Goal: Task Accomplishment & Management: Manage account settings

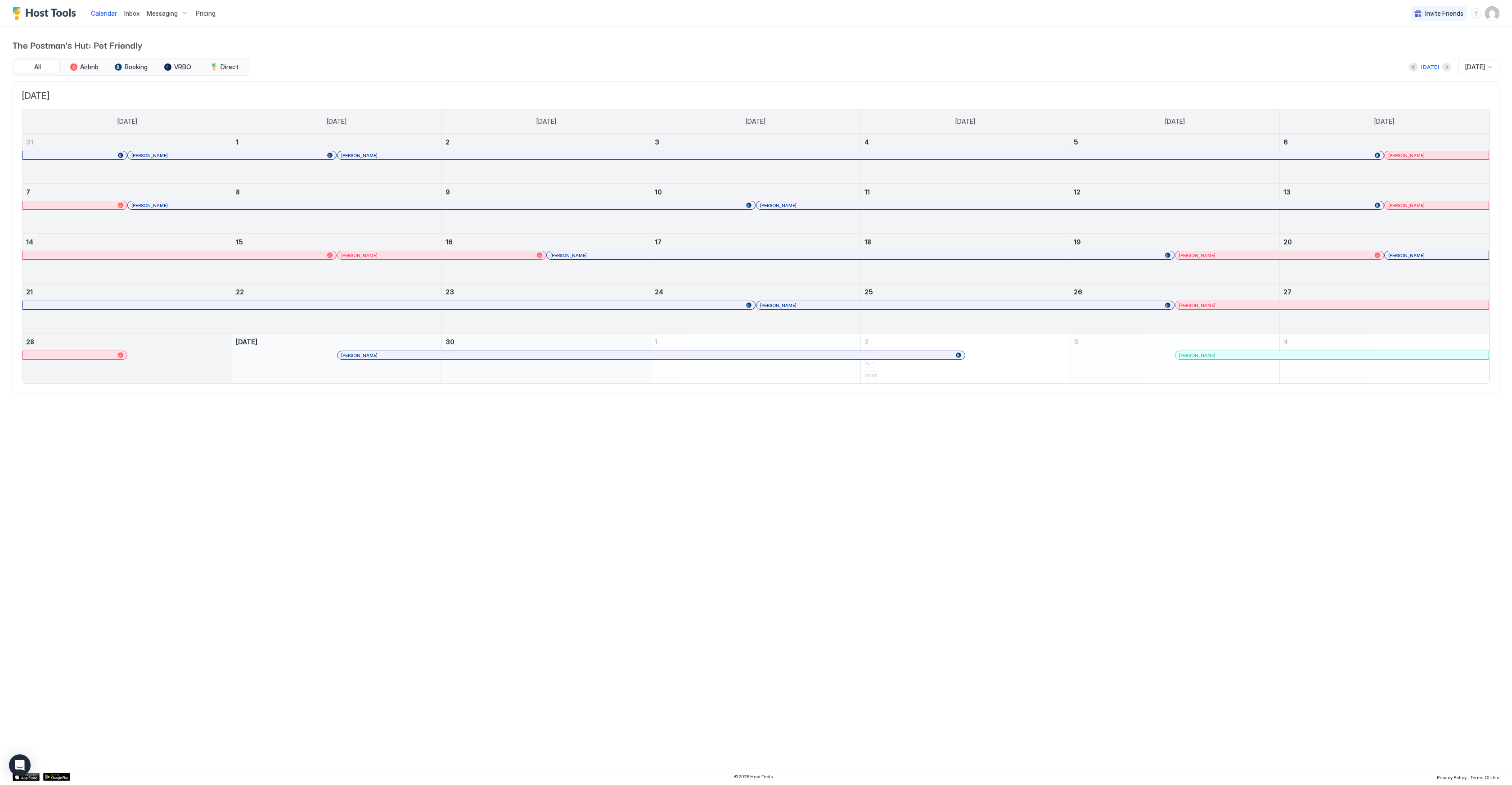
click at [132, 16] on span "Inbox" at bounding box center [132, 13] width 16 height 8
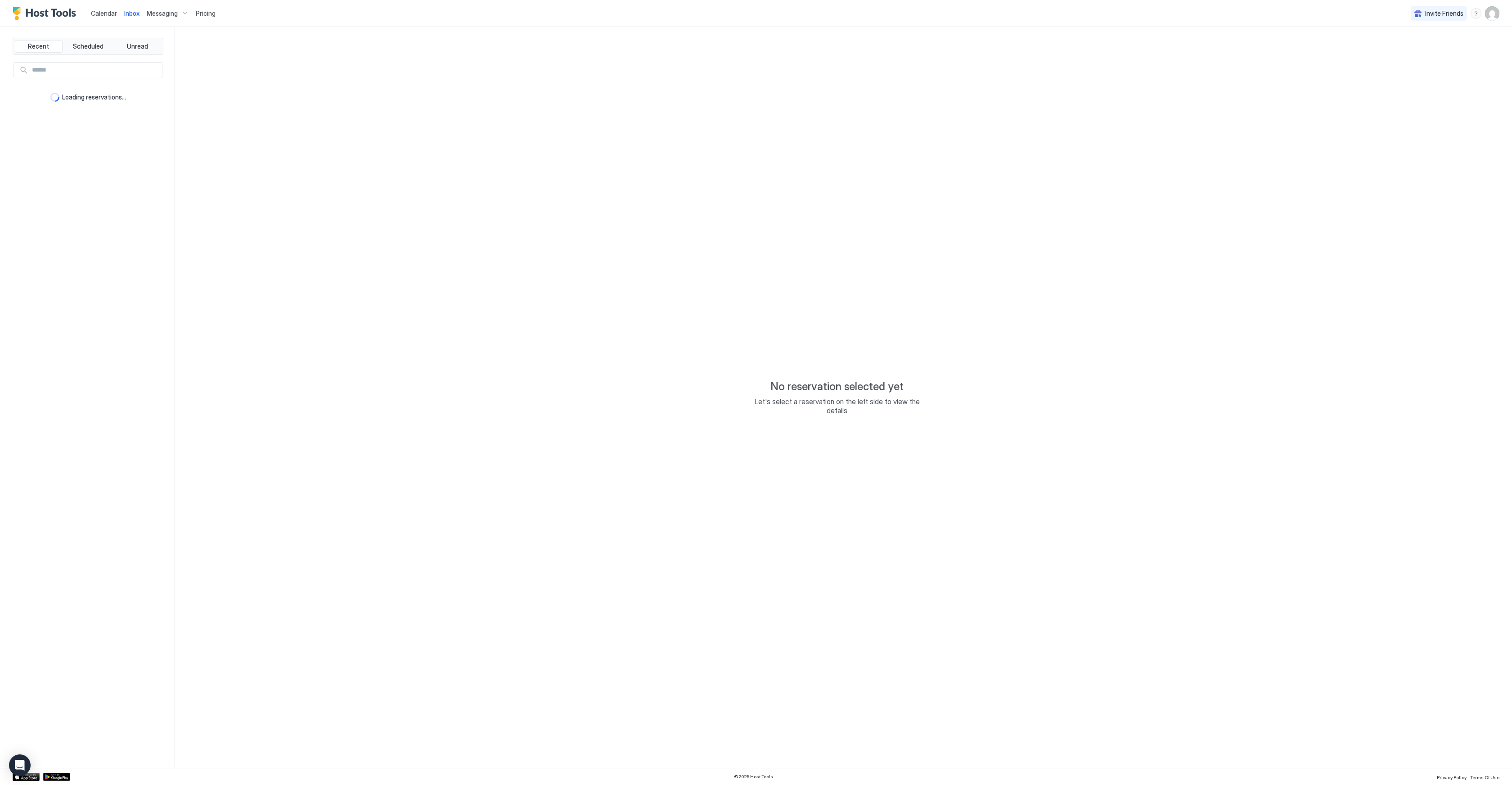
type textarea "*"
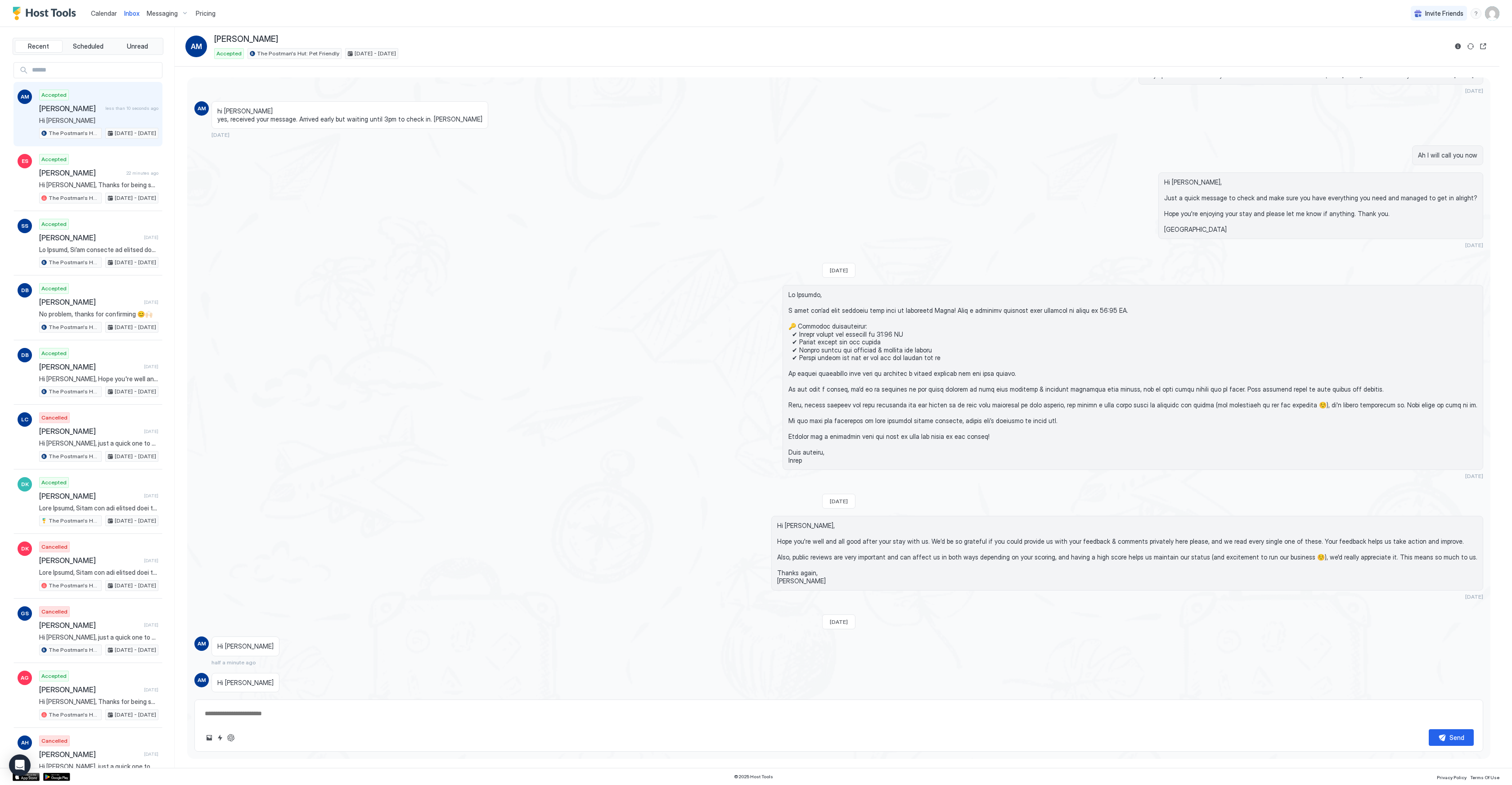
scroll to position [1202, 0]
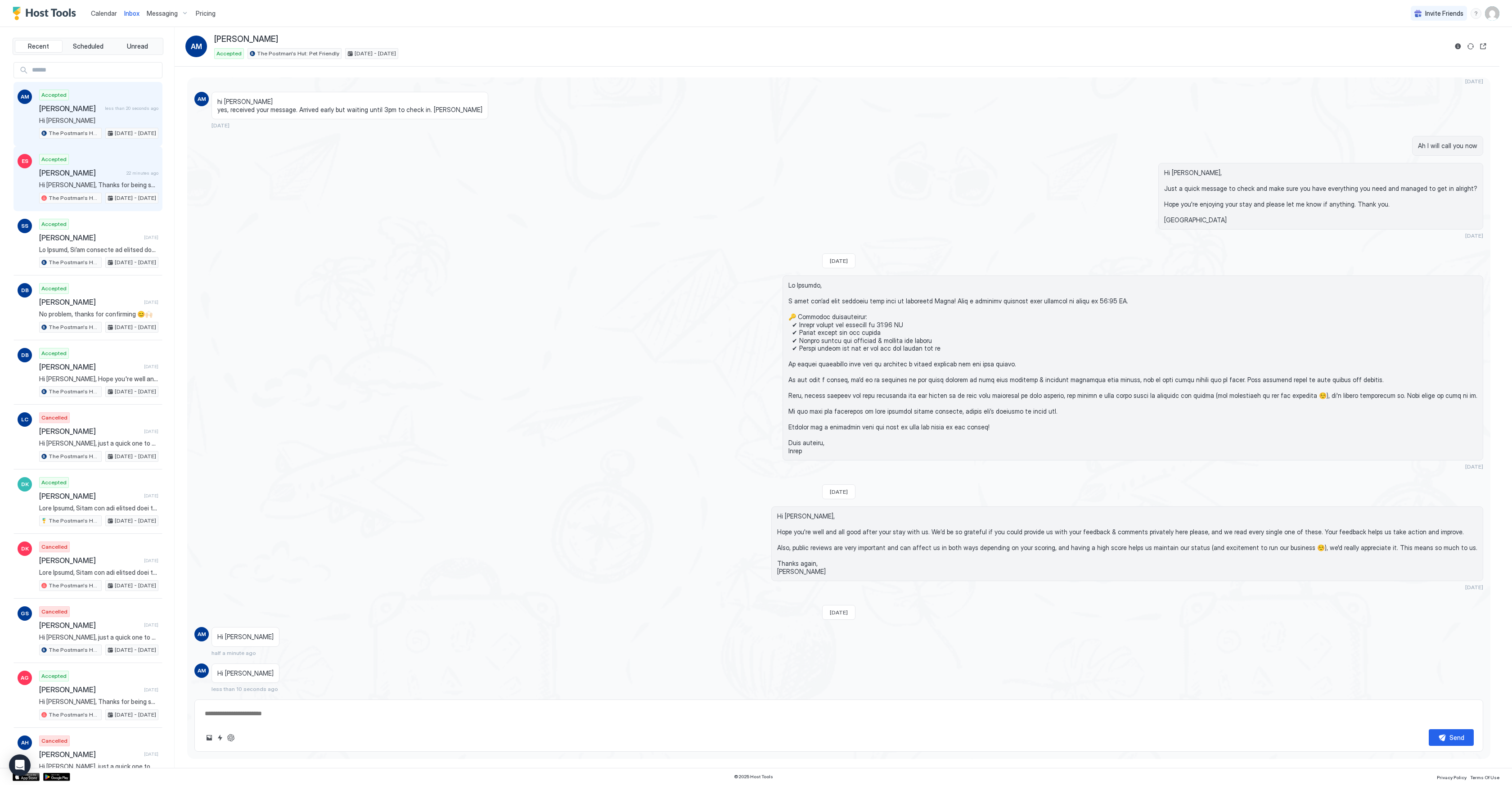
click at [93, 174] on span "[PERSON_NAME]" at bounding box center [80, 173] width 83 height 9
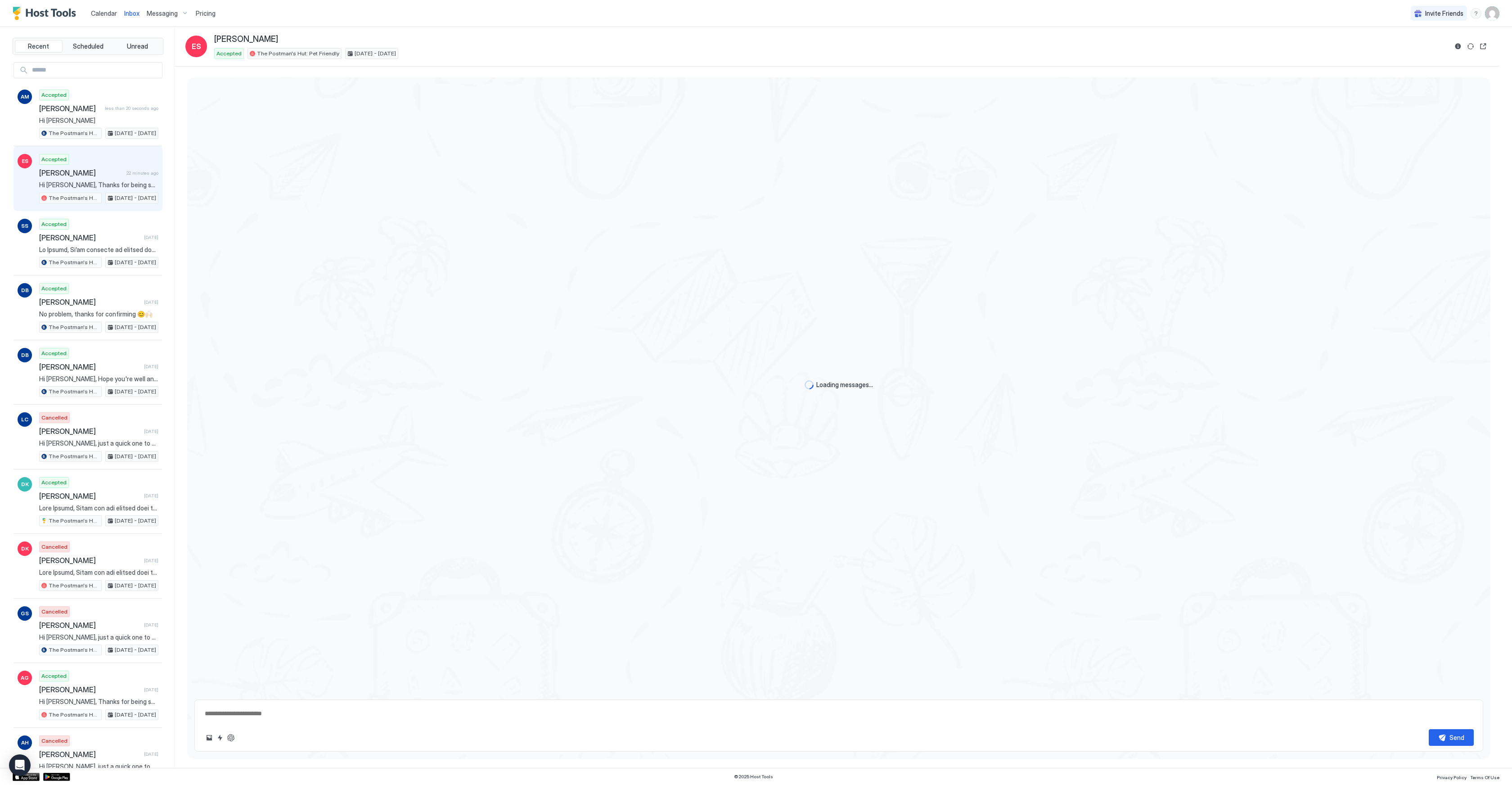
scroll to position [1093, 0]
type textarea "*"
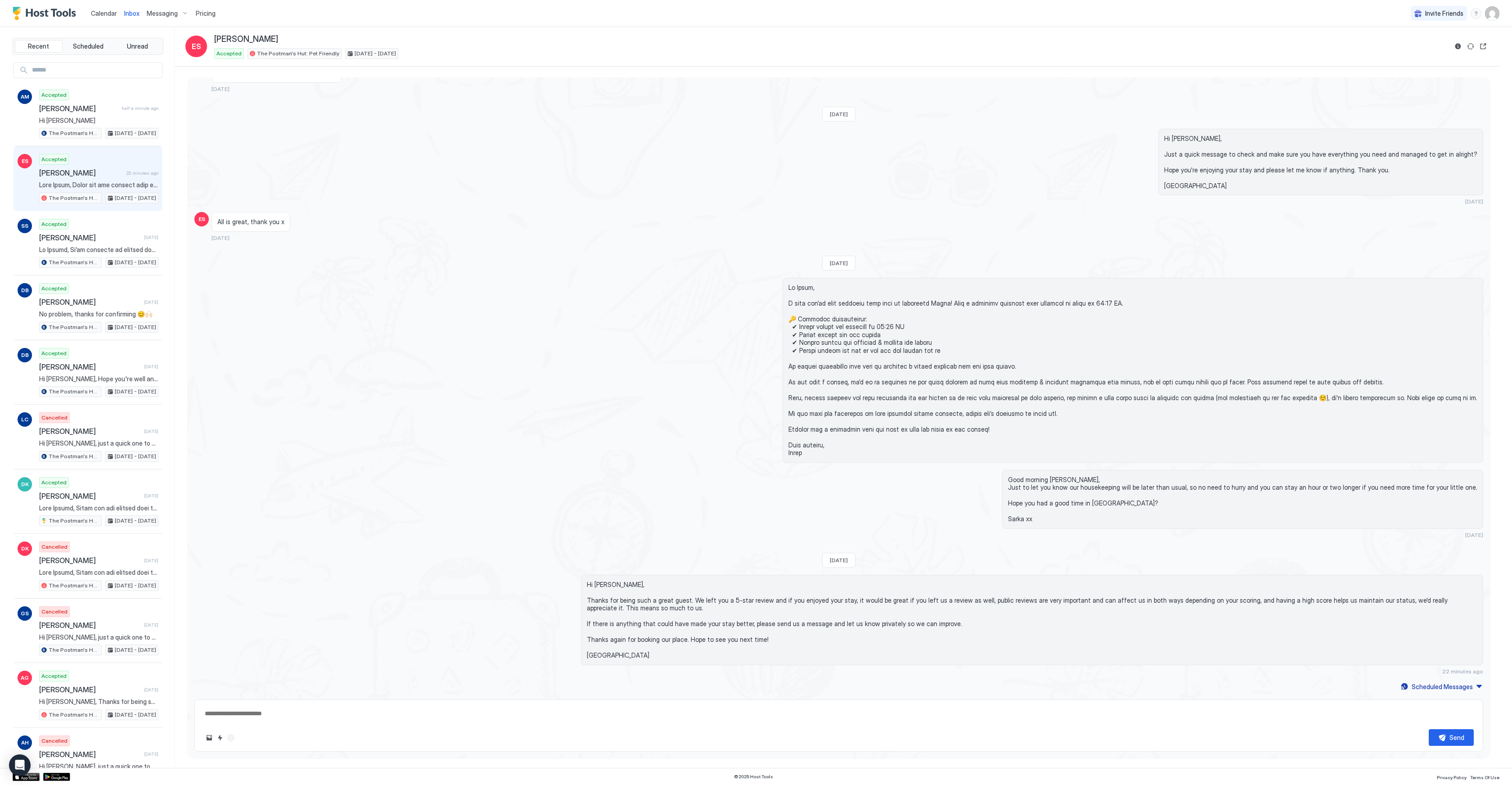
click at [103, 19] on div "Calendar" at bounding box center [104, 12] width 33 height 16
click at [104, 12] on span "Calendar" at bounding box center [104, 13] width 26 height 8
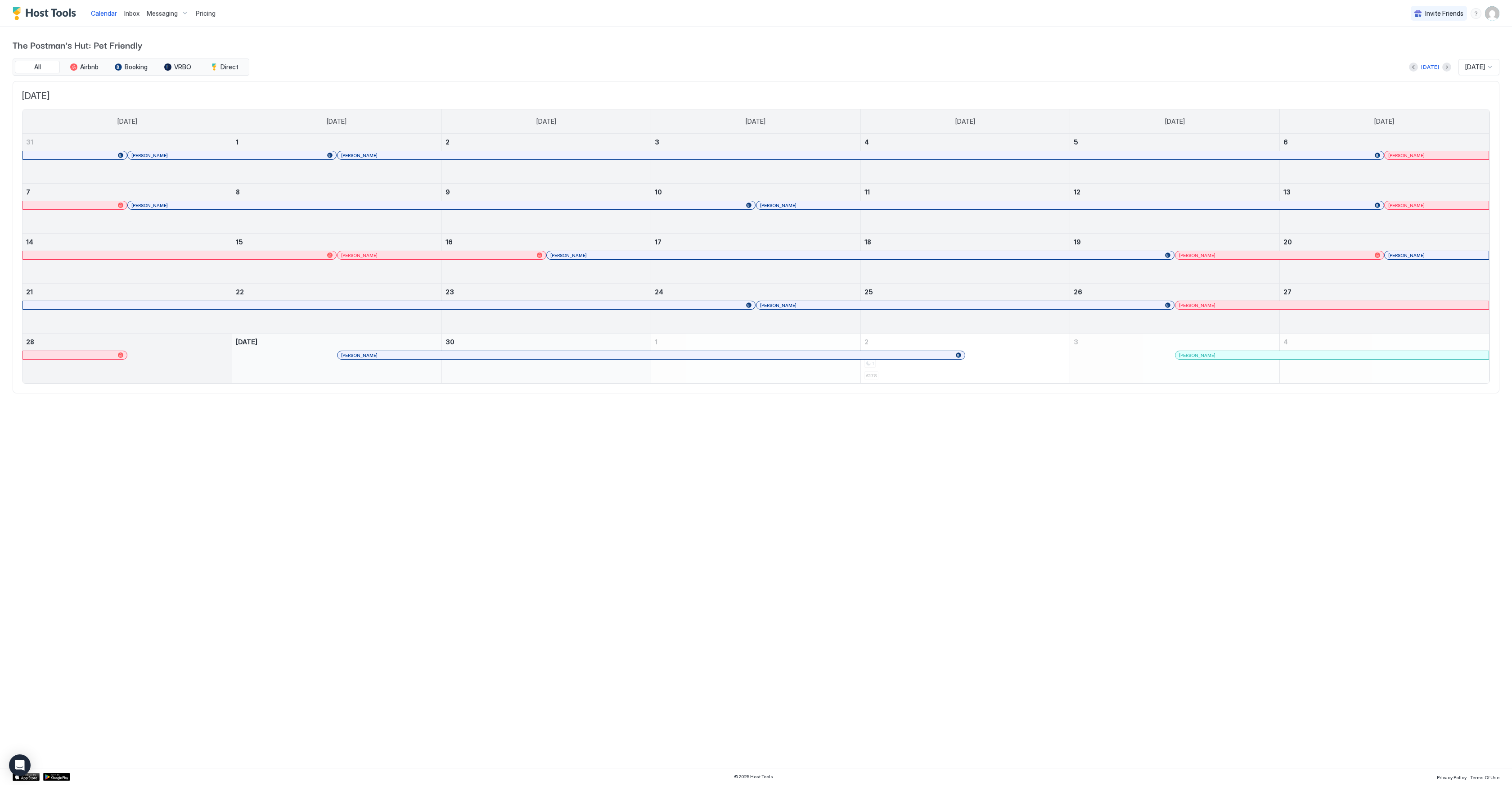
click at [199, 371] on div at bounding box center [127, 364] width 210 height 26
click at [171, 354] on div at bounding box center [127, 364] width 210 height 26
click at [160, 13] on span "Messaging" at bounding box center [162, 13] width 31 height 8
click at [167, 15] on div at bounding box center [756, 392] width 1512 height 785
click at [167, 15] on span "Messaging" at bounding box center [162, 13] width 31 height 8
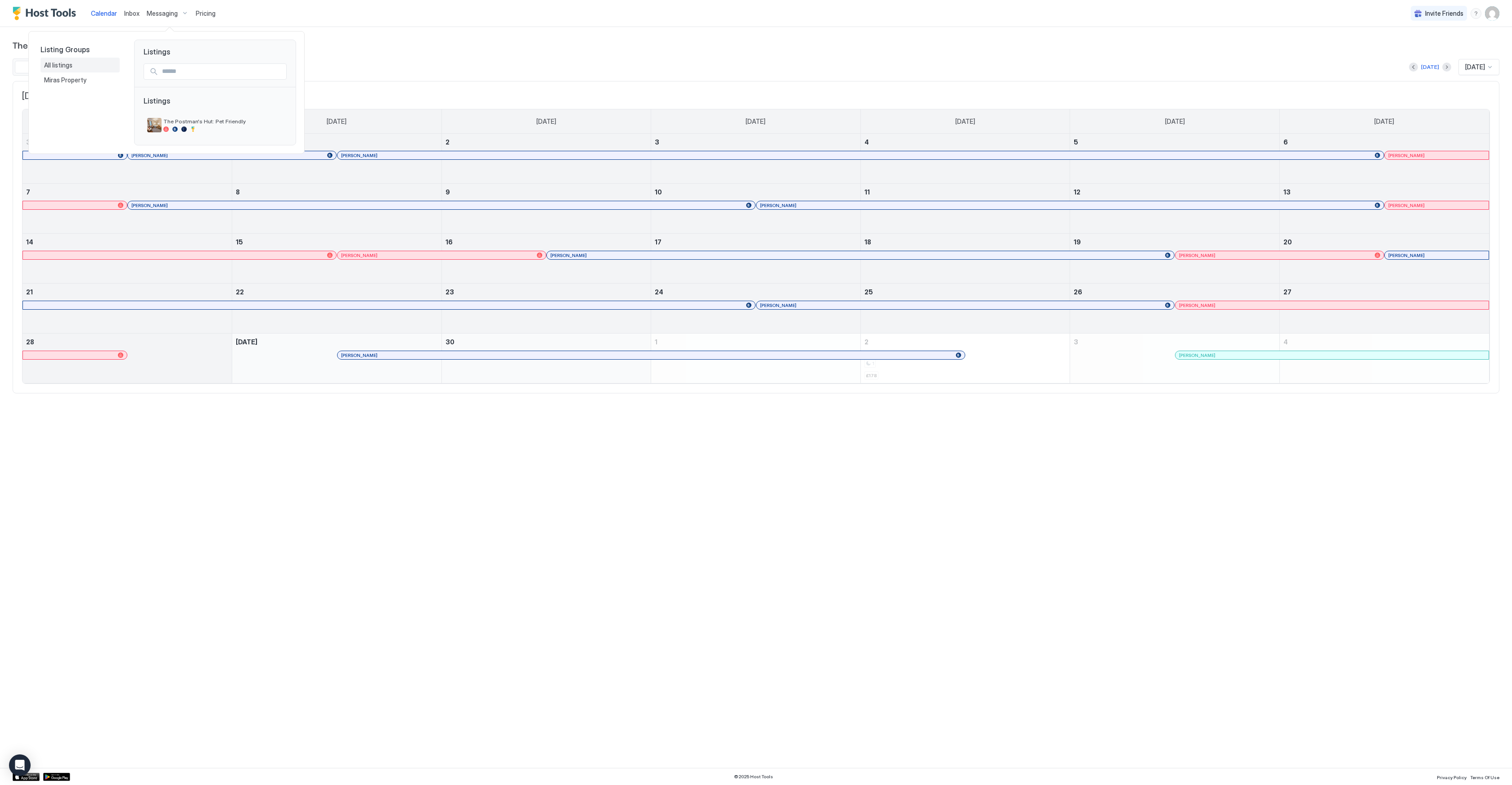
click at [56, 63] on span "All listings" at bounding box center [59, 65] width 30 height 8
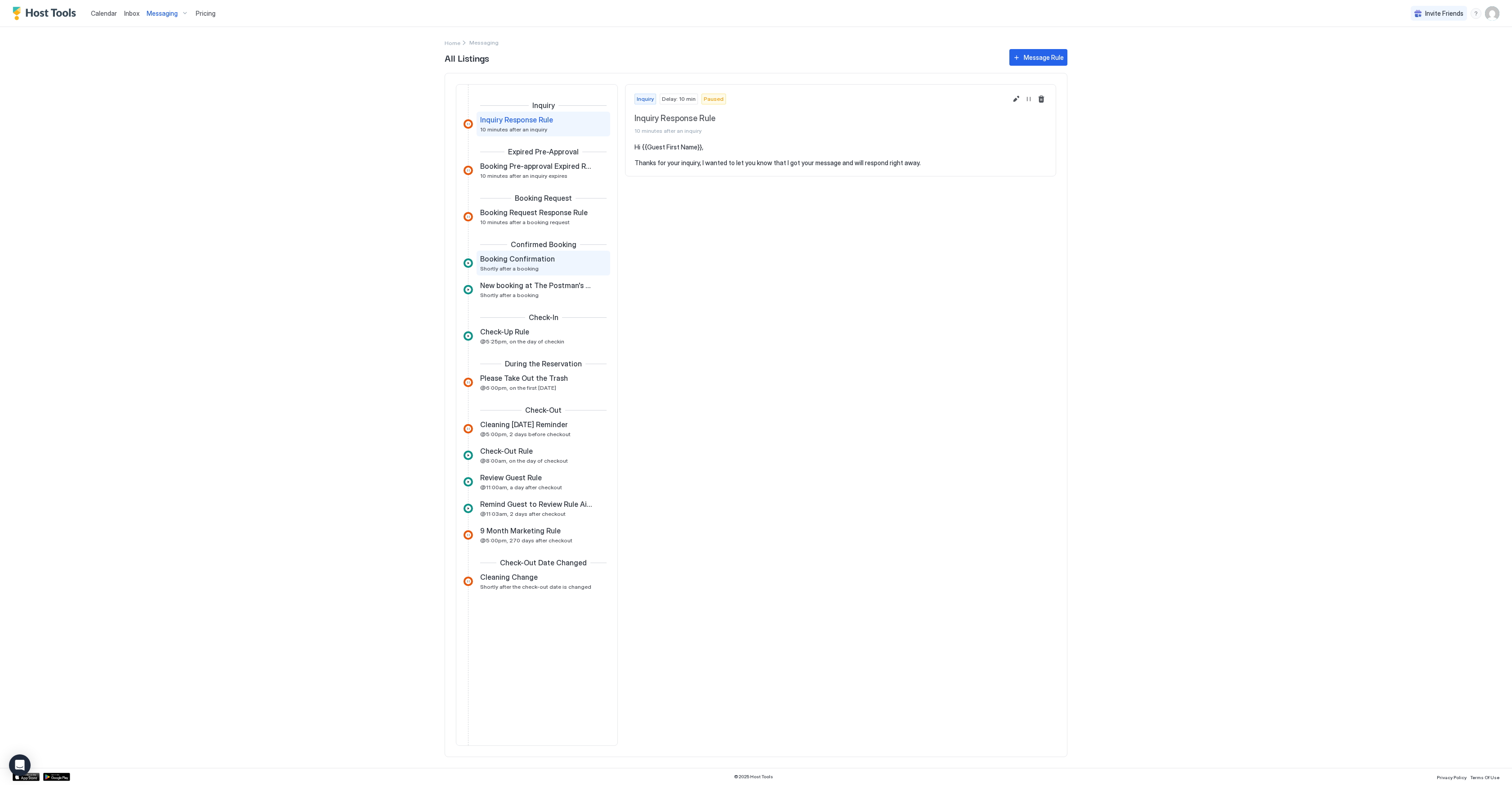
click at [519, 264] on div "Booking Confirmation Shortly after a booking" at bounding box center [537, 262] width 114 height 18
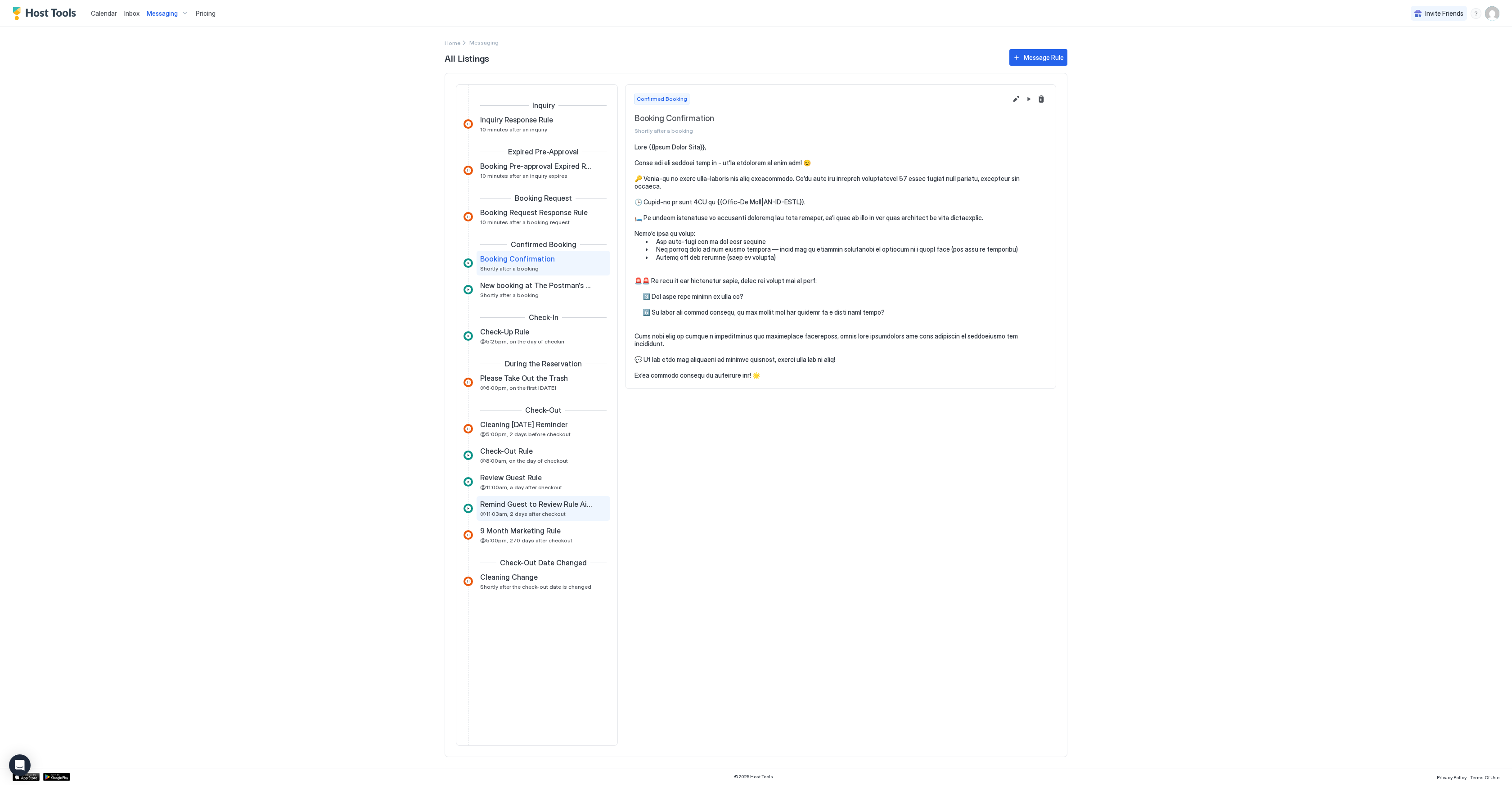
click at [556, 514] on span "@11:03am, 2 days after checkout" at bounding box center [523, 513] width 86 height 7
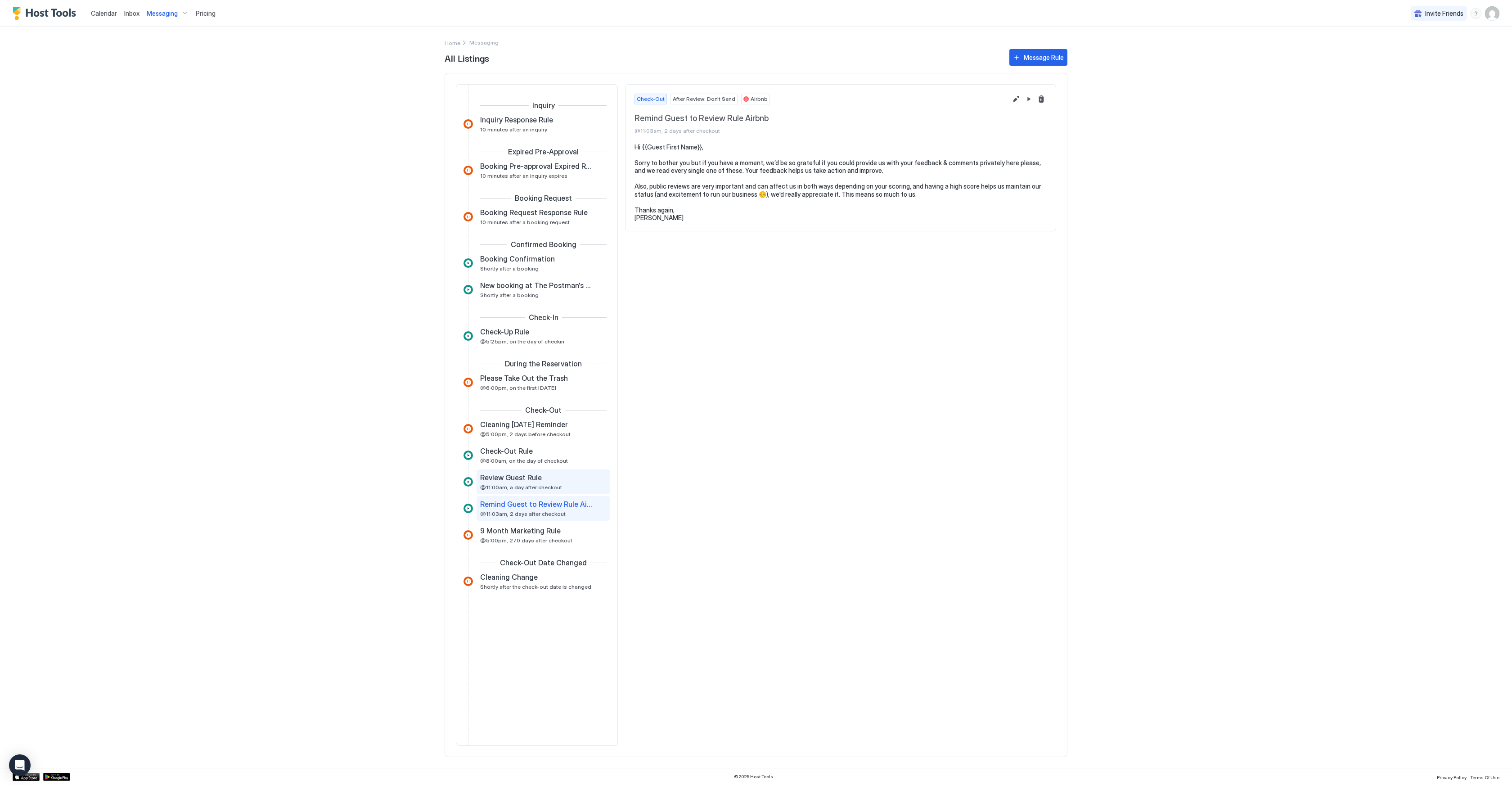
click at [548, 488] on span "@11:00am, a day after checkout" at bounding box center [520, 487] width 82 height 7
click at [1014, 100] on button "Edit message rule" at bounding box center [1017, 99] width 11 height 11
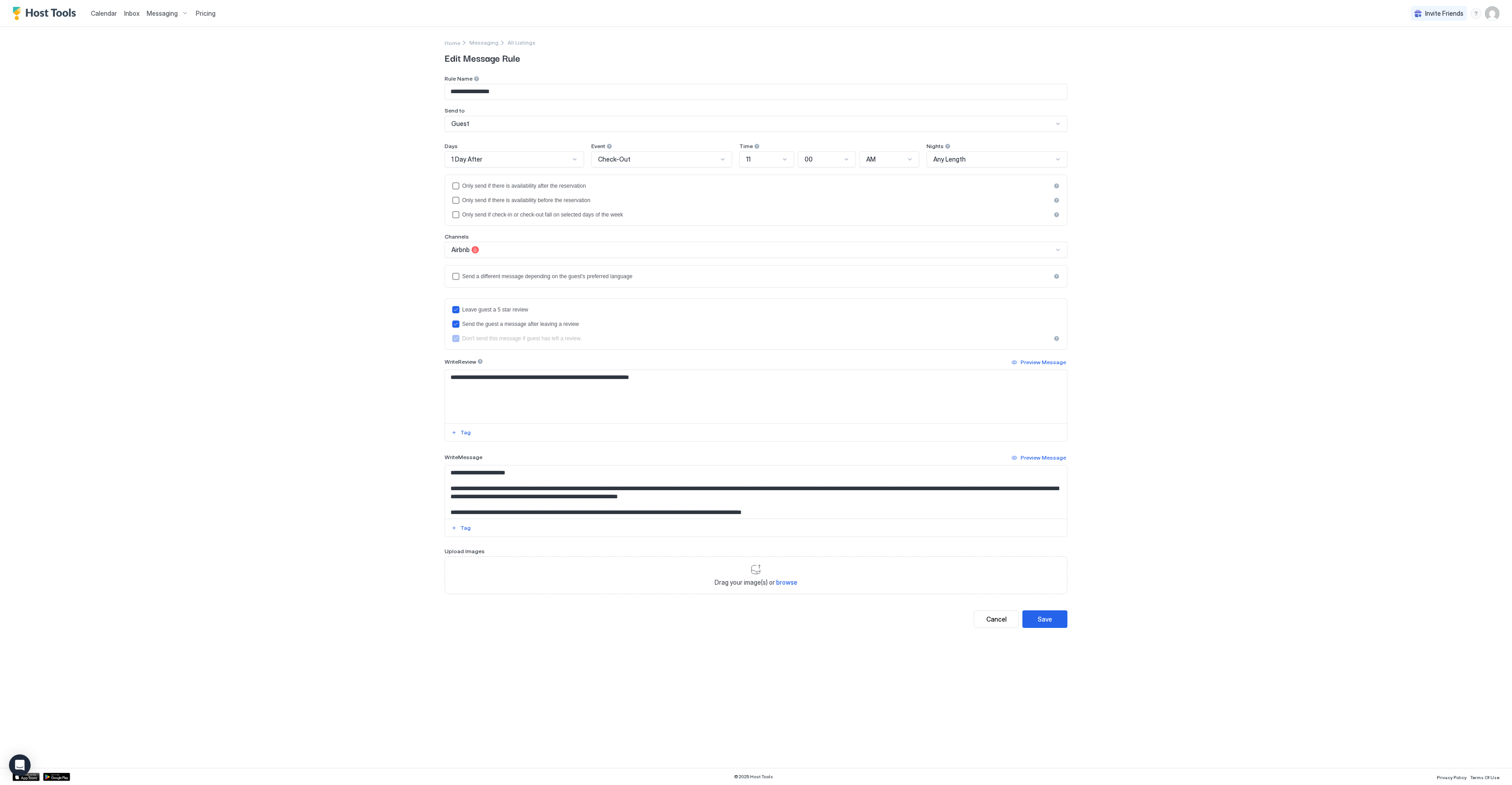
click at [826, 156] on div "00" at bounding box center [823, 159] width 37 height 8
click at [777, 161] on div "11" at bounding box center [763, 159] width 33 height 8
click at [763, 273] on div "10" at bounding box center [767, 274] width 43 height 7
click at [835, 161] on div "00" at bounding box center [823, 159] width 37 height 8
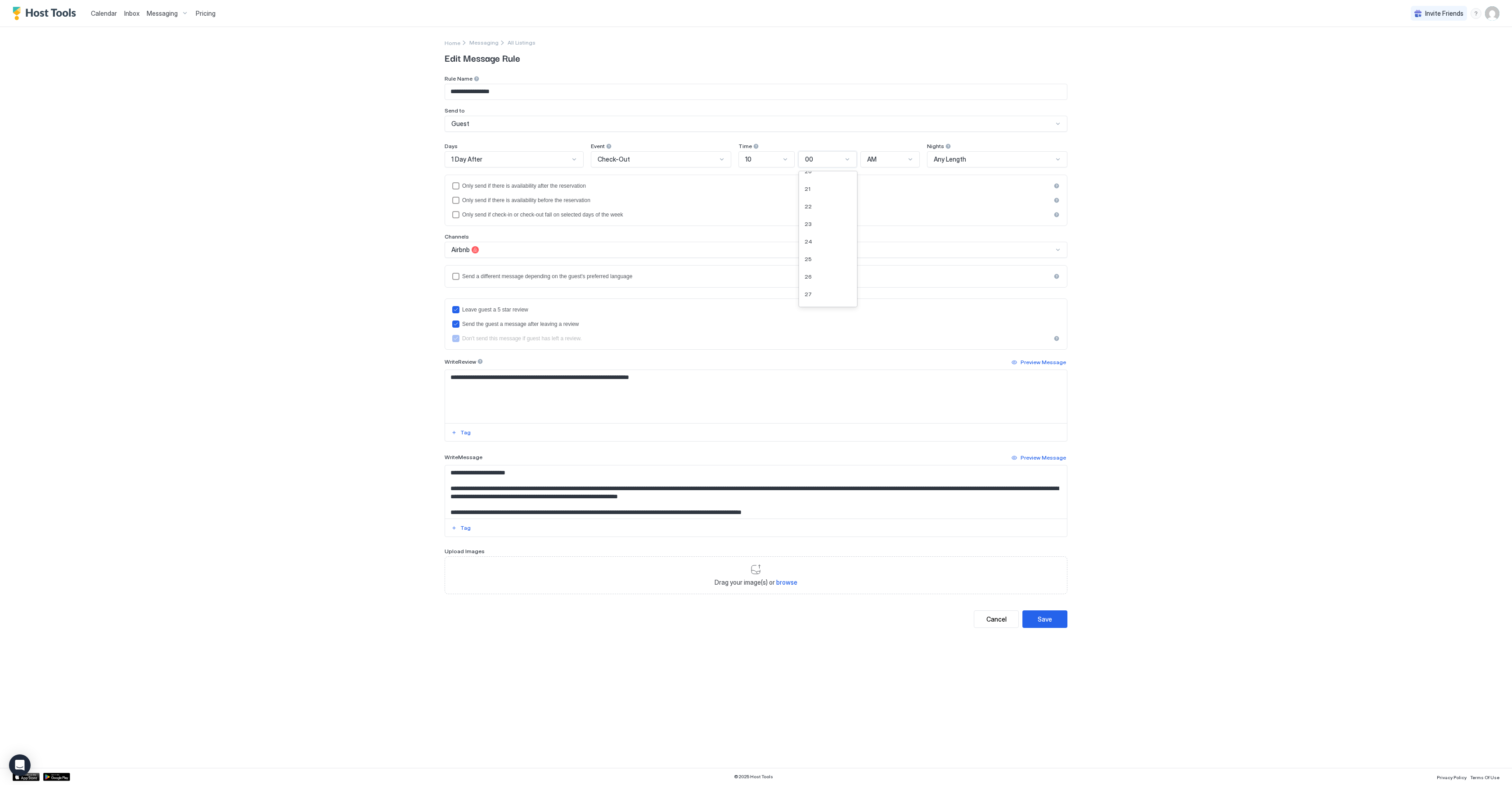
scroll to position [361, 0]
click at [834, 241] on div "24" at bounding box center [828, 241] width 47 height 7
drag, startPoint x: 509, startPoint y: 376, endPoint x: 516, endPoint y: 426, distance: 50.5
click at [509, 377] on textarea "**********" at bounding box center [756, 396] width 622 height 53
type textarea "**********"
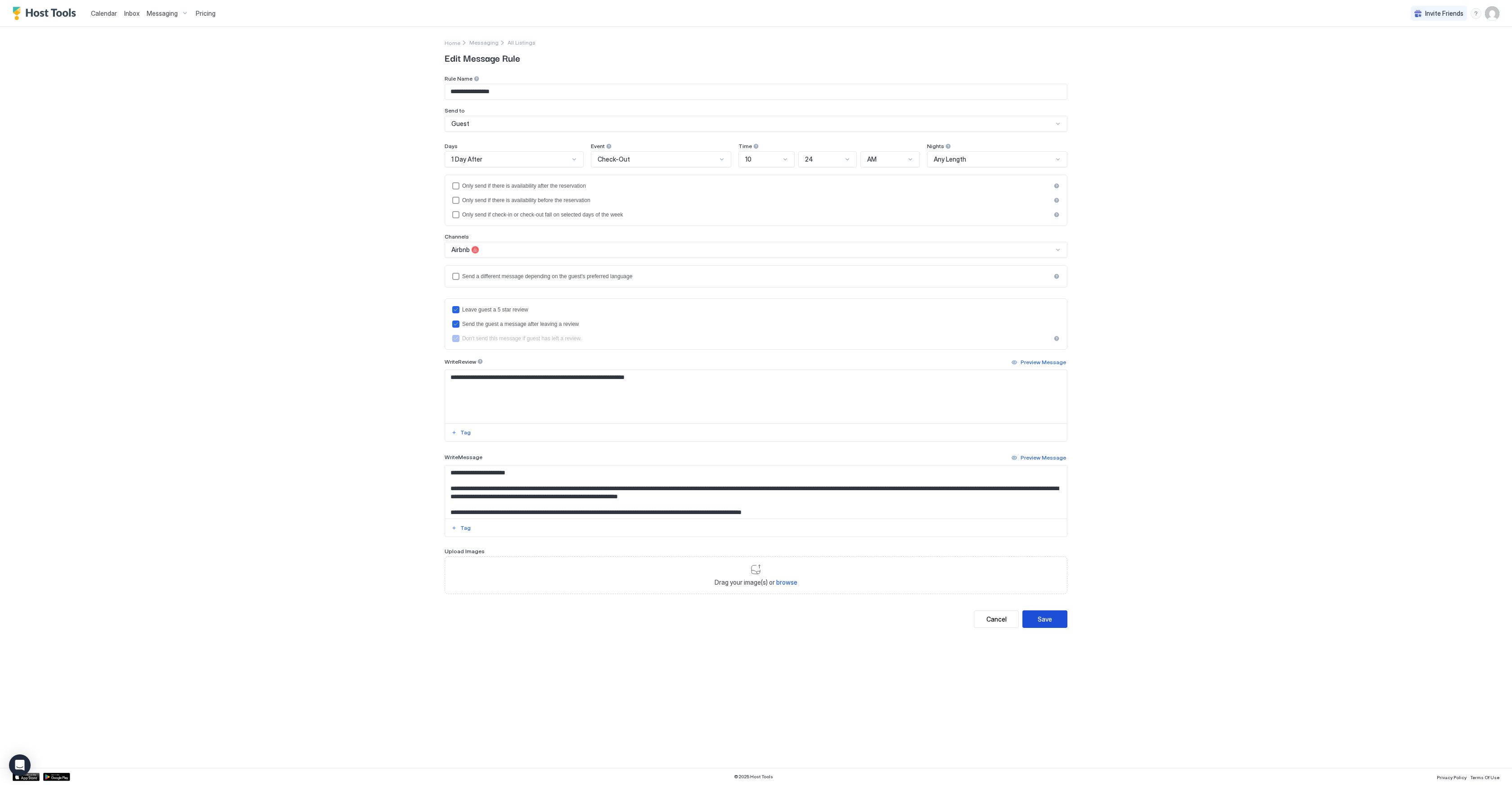
click at [1053, 615] on button "Save" at bounding box center [1045, 618] width 45 height 18
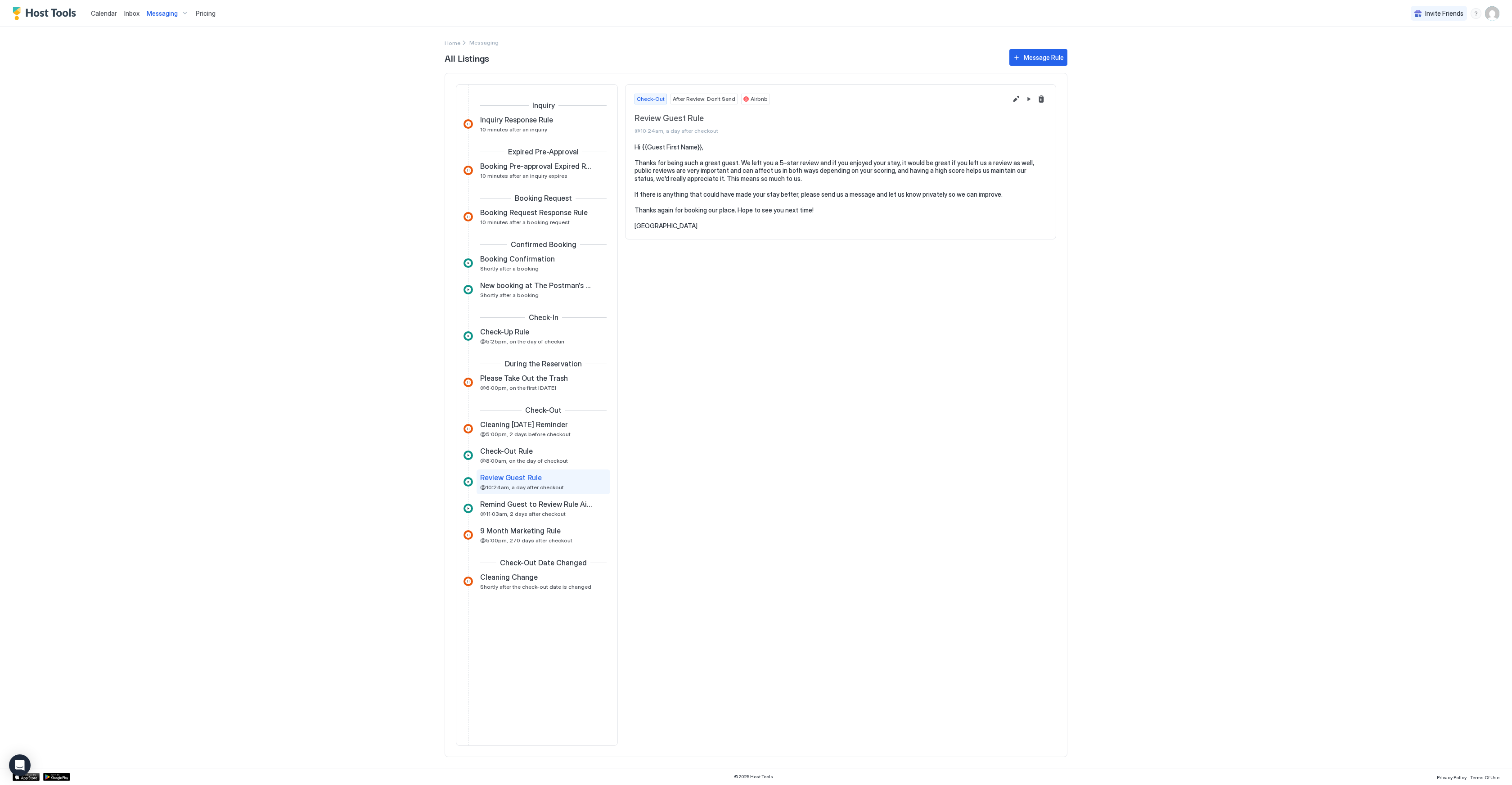
click at [254, 62] on div "Calendar Inbox Messaging Pricing Invite Friends SA Home Messaging All Listings …" at bounding box center [756, 392] width 1512 height 785
click at [104, 16] on span "Calendar" at bounding box center [104, 13] width 26 height 8
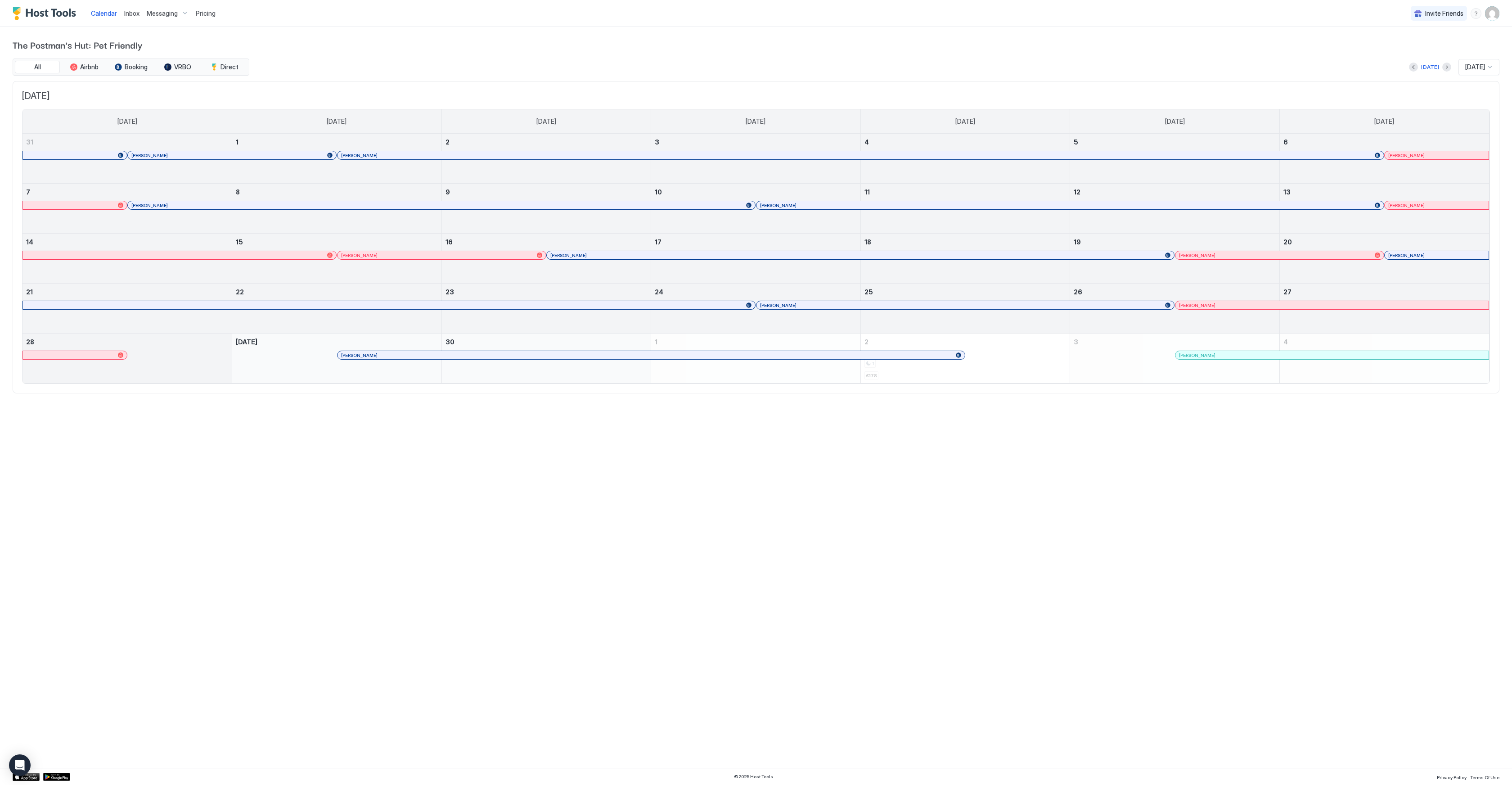
click at [130, 13] on span "Inbox" at bounding box center [132, 13] width 16 height 8
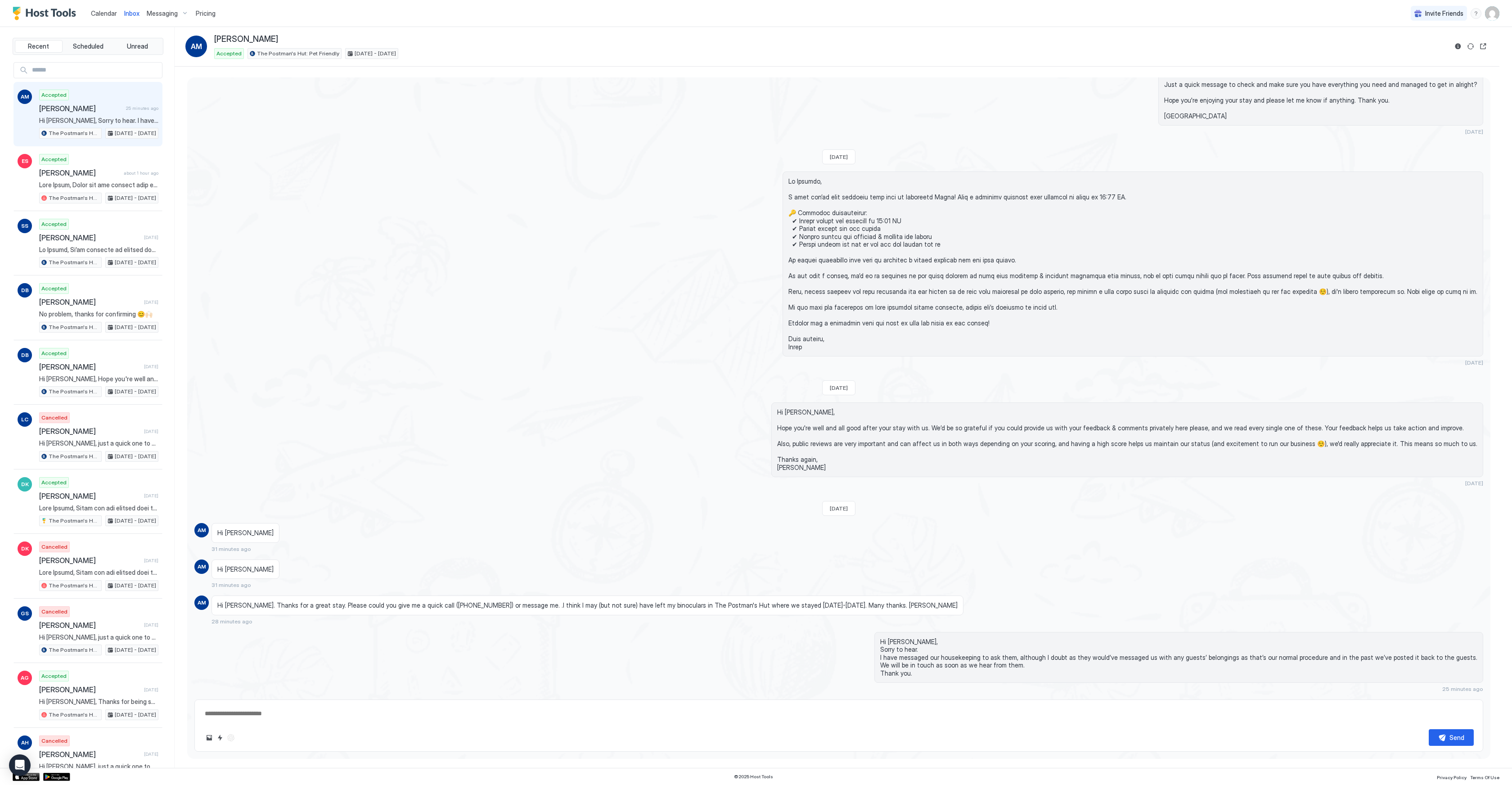
scroll to position [1297, 0]
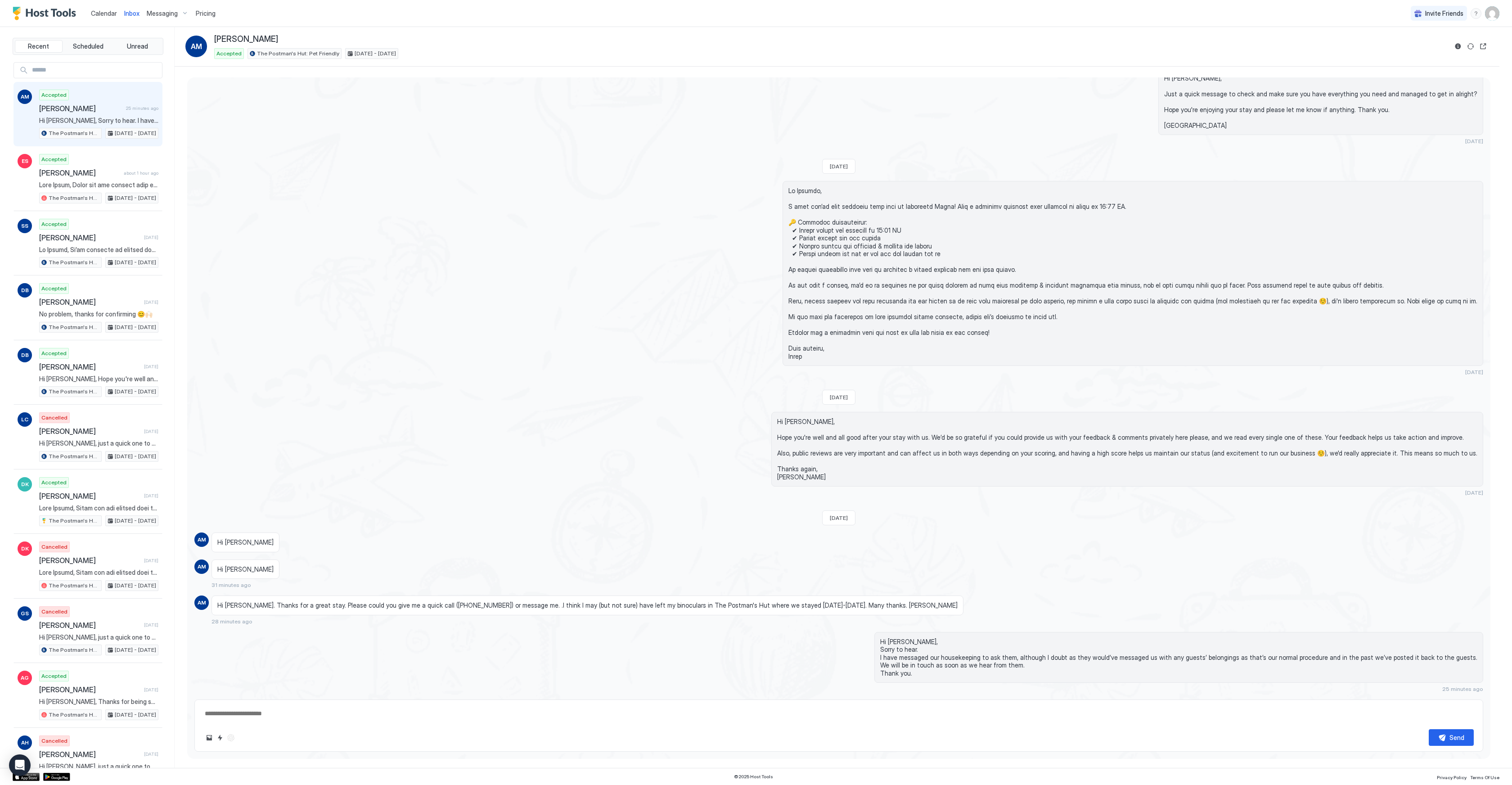
click at [650, 115] on div "Hi [PERSON_NAME], Just a quick message to check and make sure you have everythi…" at bounding box center [1032, 107] width 902 height 76
type textarea "*"
